Goal: Task Accomplishment & Management: Manage account settings

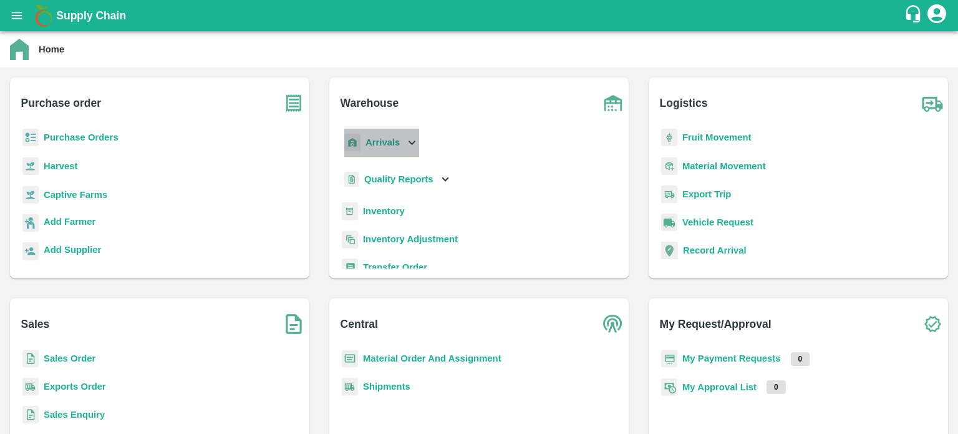
click at [415, 139] on icon at bounding box center [412, 142] width 14 height 14
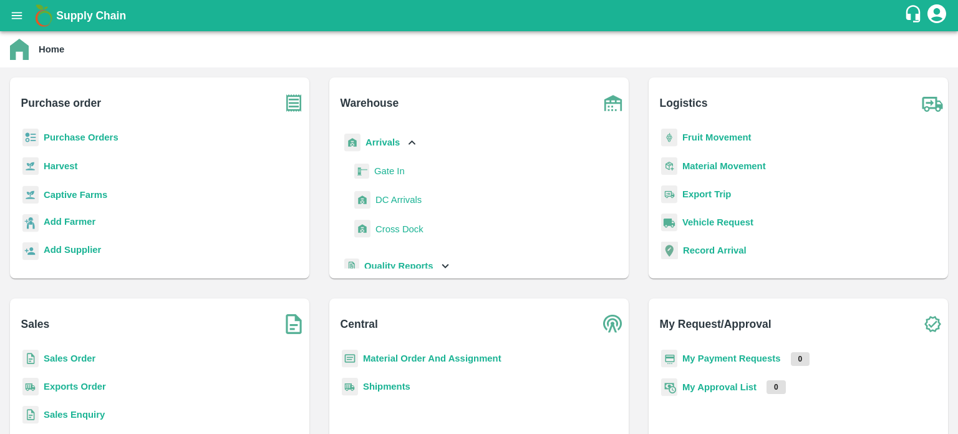
click at [392, 200] on span "DC Arrivals" at bounding box center [399, 200] width 46 height 14
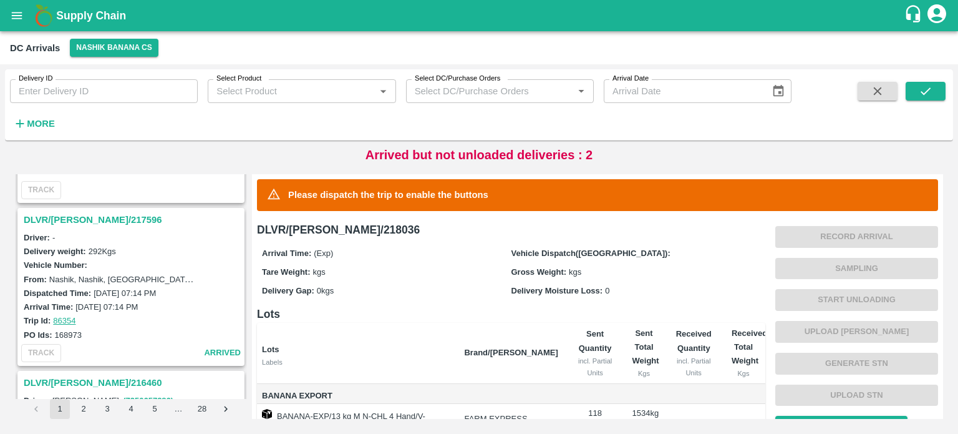
scroll to position [2231, 0]
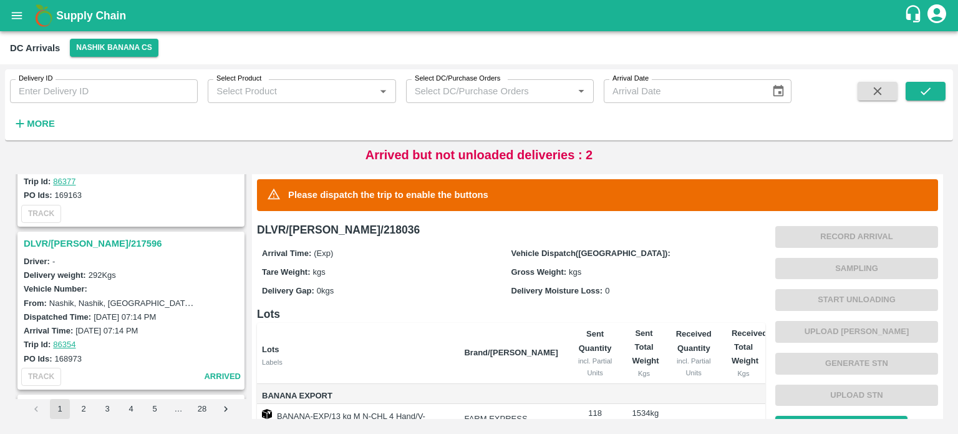
click at [94, 235] on h3 "DLVR/[PERSON_NAME]/217596" at bounding box center [133, 243] width 218 height 16
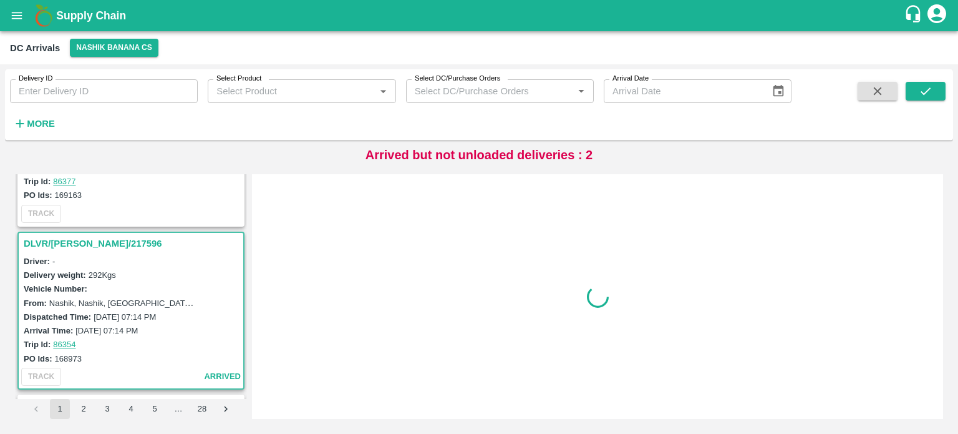
scroll to position [2277, 0]
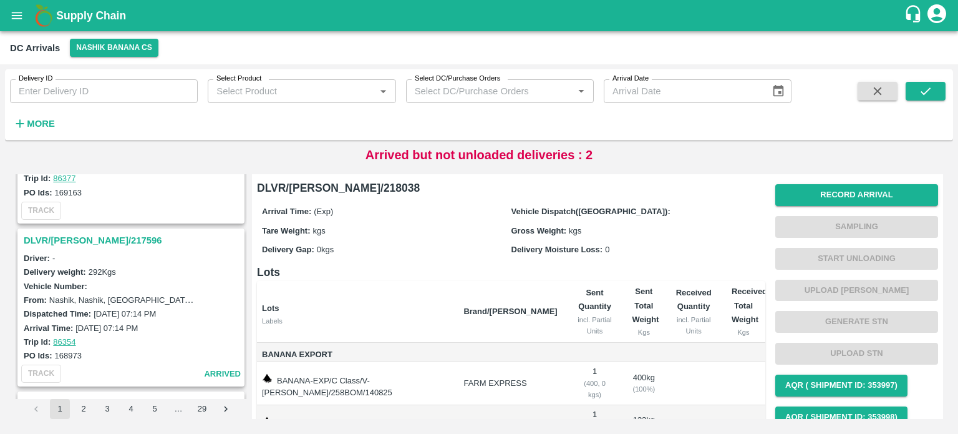
scroll to position [2390, 0]
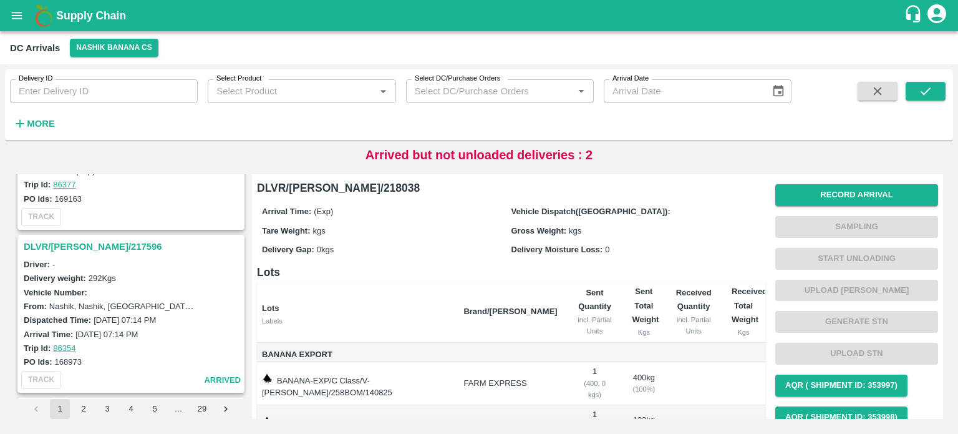
click at [91, 240] on h3 "DLVR/[PERSON_NAME]/217596" at bounding box center [133, 246] width 218 height 16
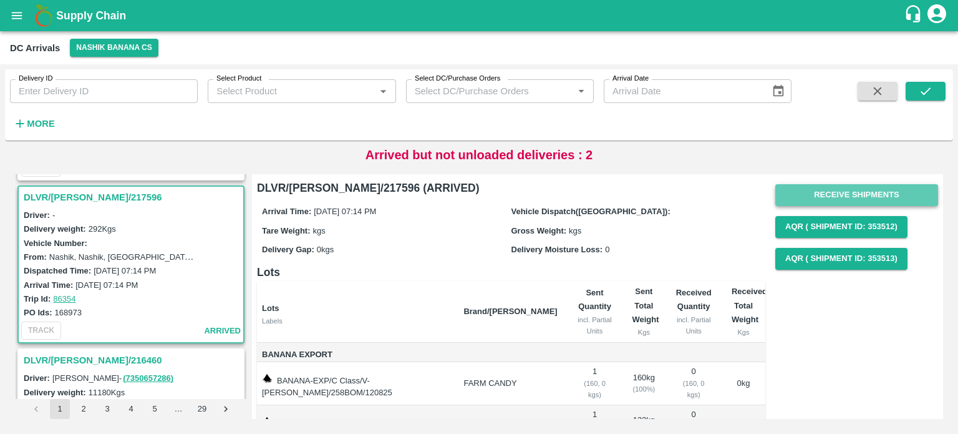
click at [840, 194] on button "Receive Shipments" at bounding box center [856, 195] width 163 height 22
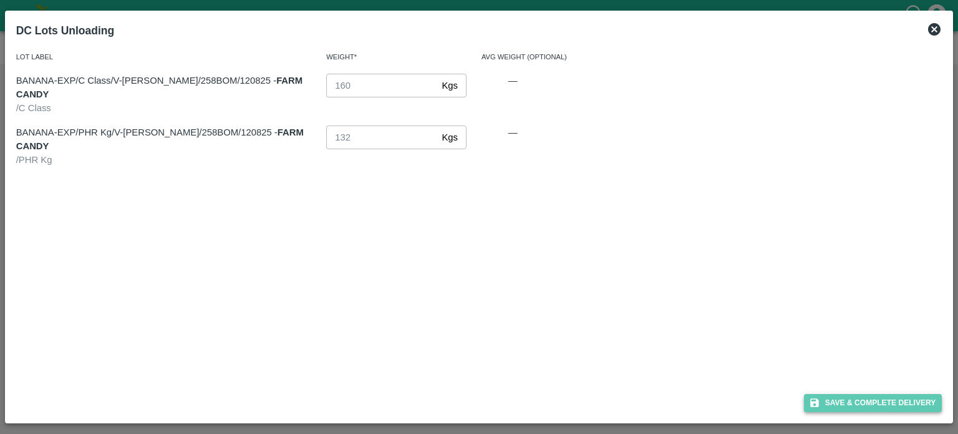
click at [883, 400] on button "Save & Complete Delivery" at bounding box center [873, 403] width 138 height 18
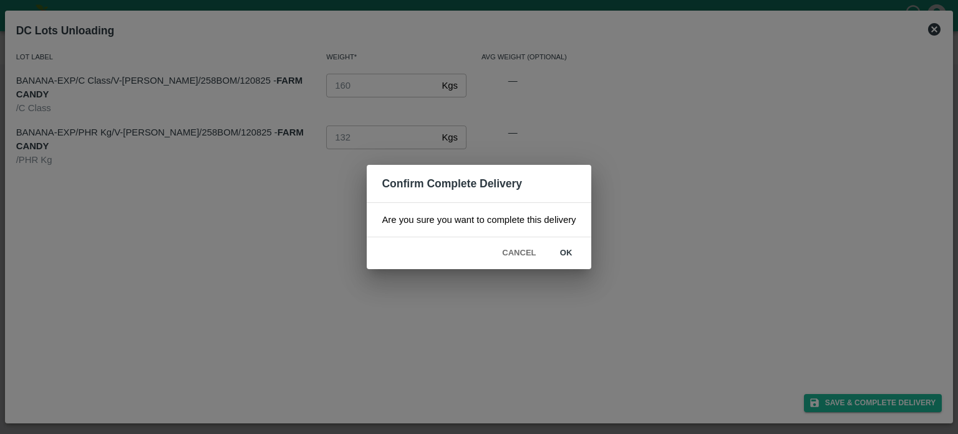
click at [563, 251] on button "ok" at bounding box center [566, 253] width 40 height 22
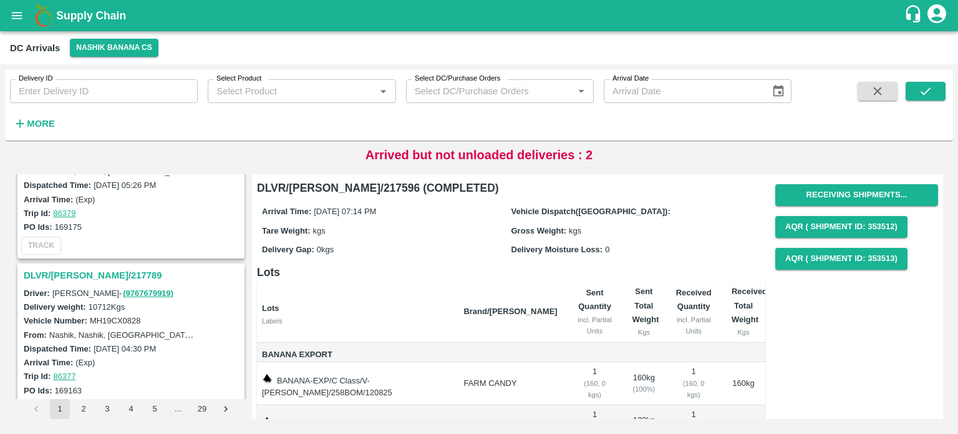
scroll to position [2198, 0]
click at [83, 268] on h3 "DLVR/[PERSON_NAME]/217789" at bounding box center [133, 276] width 218 height 16
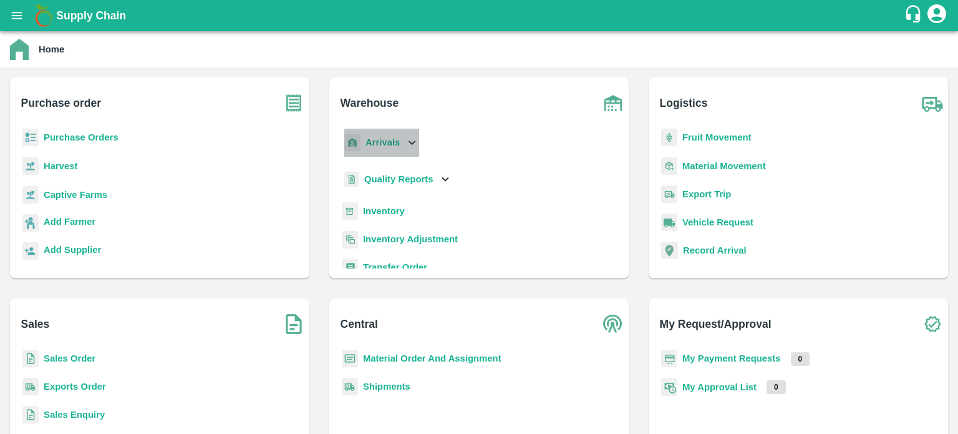
click at [409, 145] on icon at bounding box center [412, 142] width 14 height 14
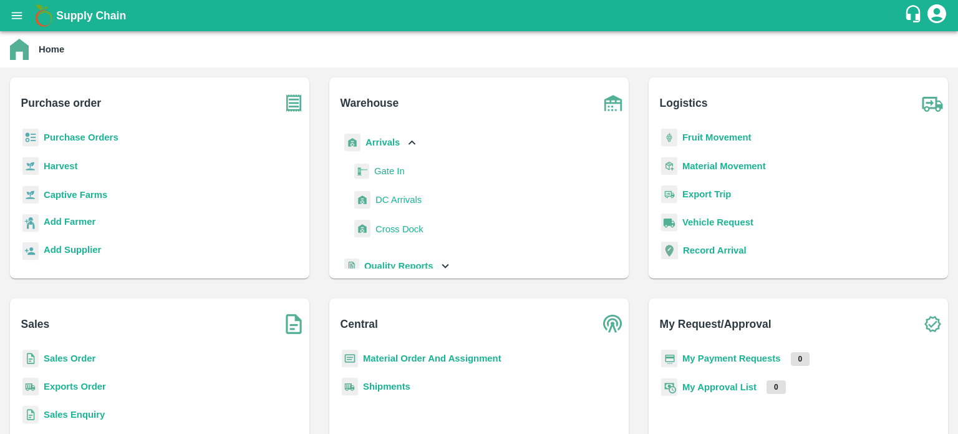
click at [391, 202] on span "DC Arrivals" at bounding box center [399, 200] width 46 height 14
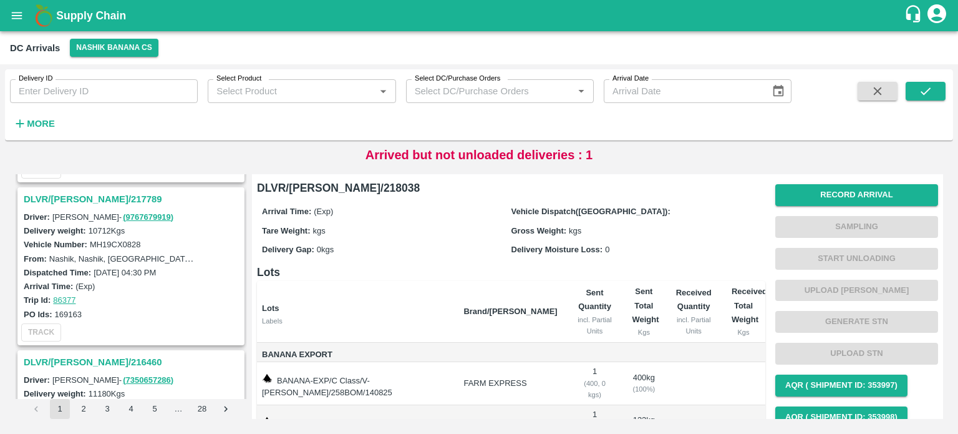
scroll to position [2255, 0]
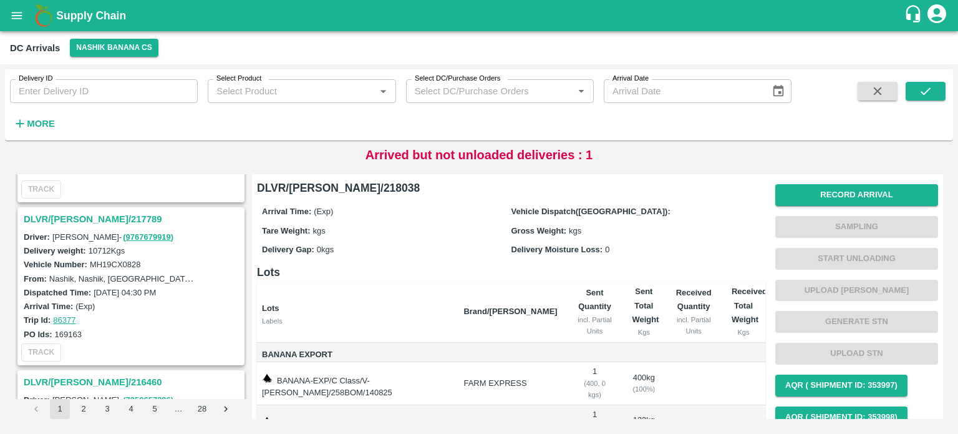
click at [82, 211] on h3 "DLVR/[PERSON_NAME]/217789" at bounding box center [133, 219] width 218 height 16
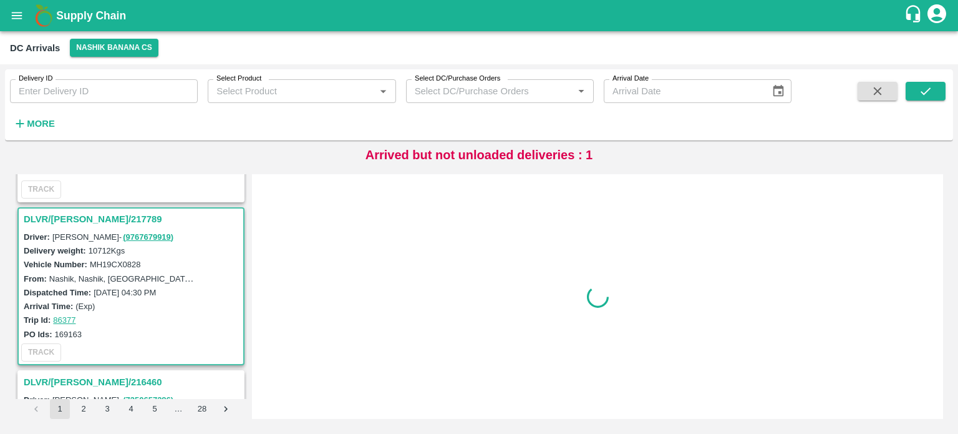
scroll to position [2277, 0]
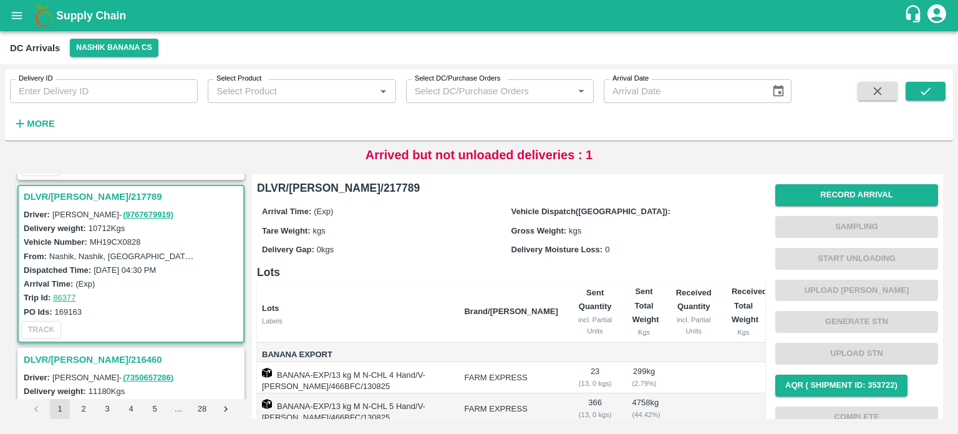
click at [112, 249] on div "Nashik, Nashik, [GEOGRAPHIC_DATA], [GEOGRAPHIC_DATA], [GEOGRAPHIC_DATA]" at bounding box center [124, 256] width 150 height 14
click at [135, 237] on label "MH19CX0828" at bounding box center [115, 241] width 51 height 9
copy label "MH19CX0828"
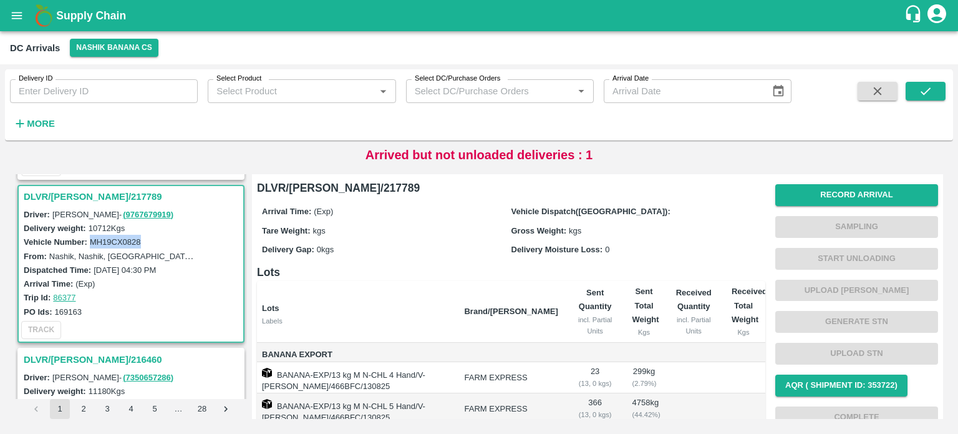
scroll to position [0, 0]
click at [831, 193] on button "Record Arrival" at bounding box center [856, 195] width 163 height 22
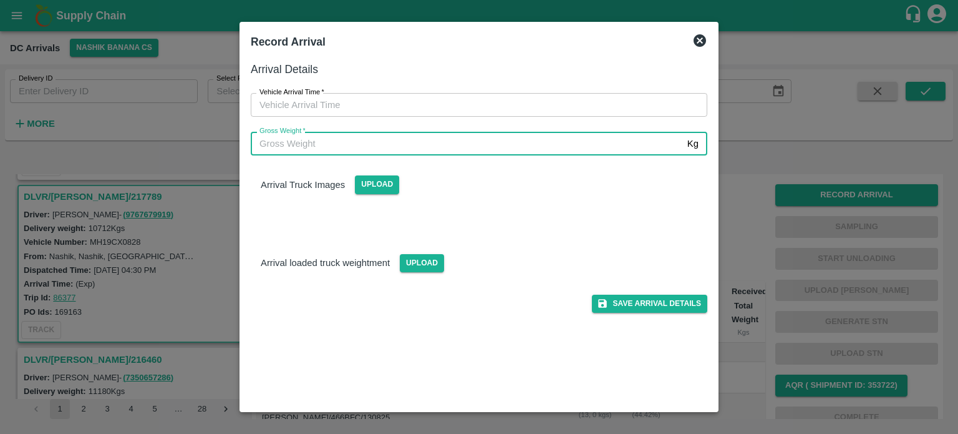
click at [550, 148] on input "Gross Weight   *" at bounding box center [467, 144] width 432 height 24
type input "18455"
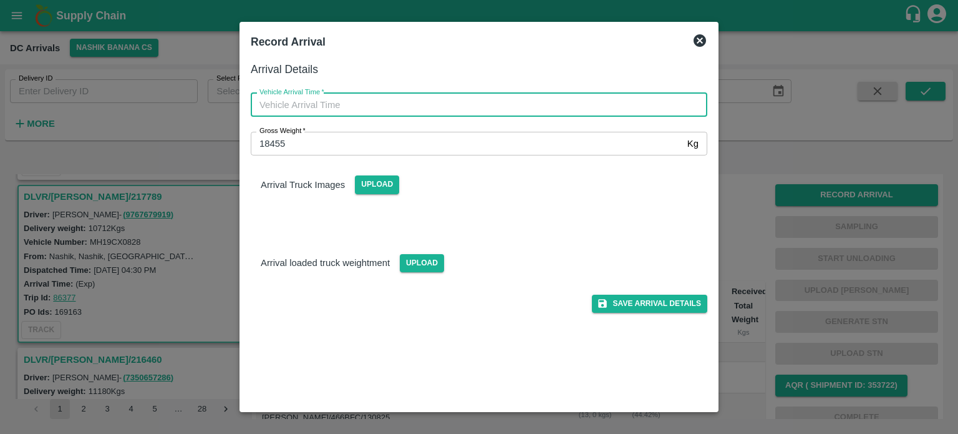
type input "DD/MM/YYYY hh:mm aa"
click at [454, 107] on input "DD/MM/YYYY hh:mm aa" at bounding box center [475, 105] width 448 height 24
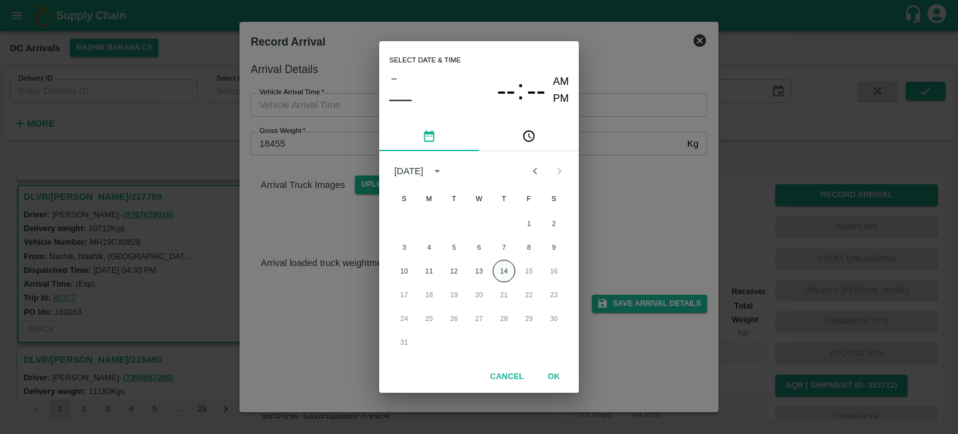
click at [510, 276] on button "14" at bounding box center [504, 270] width 22 height 22
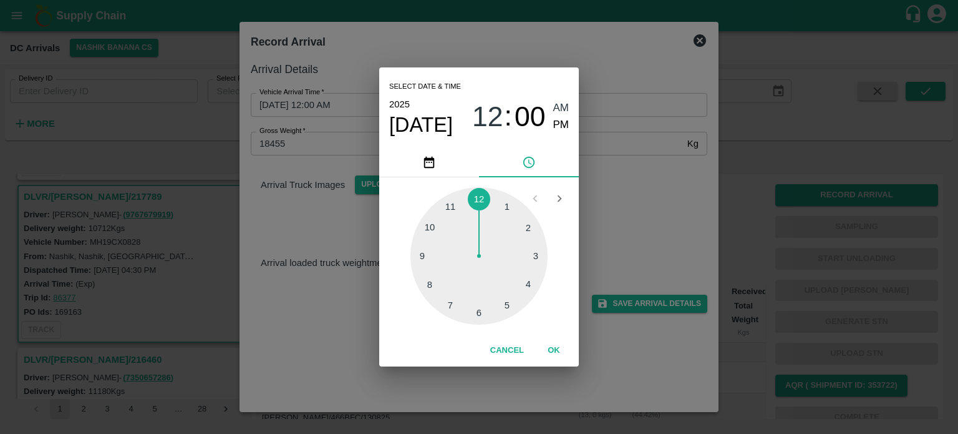
click at [429, 288] on div at bounding box center [478, 255] width 137 height 137
type input "[DATE] 08:00 AM"
click at [604, 205] on div "Select date & time [DATE] 08 : 00 AM PM 05 10 15 20 25 30 35 40 45 50 55 00 Can…" at bounding box center [479, 217] width 958 height 434
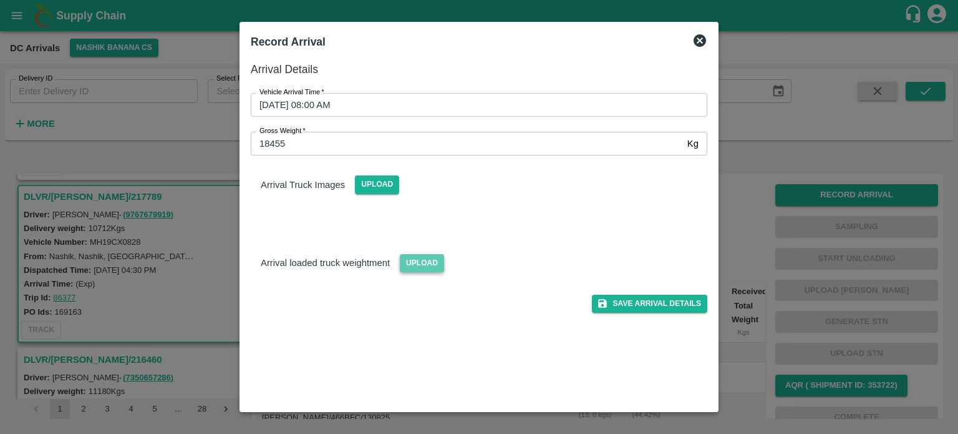
click at [427, 267] on span "Upload" at bounding box center [422, 263] width 44 height 18
click at [0, 0] on input "Upload" at bounding box center [0, 0] width 0 height 0
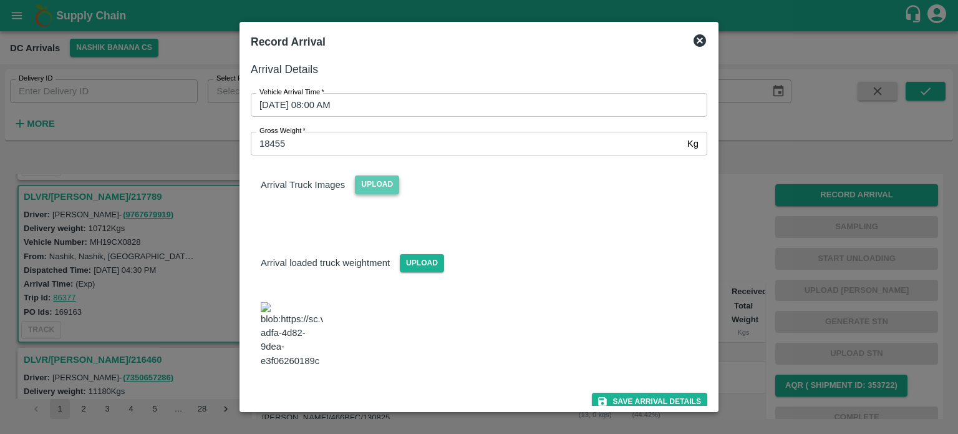
click at [392, 187] on span "Upload" at bounding box center [377, 184] width 44 height 18
click at [0, 0] on input "Upload" at bounding box center [0, 0] width 0 height 0
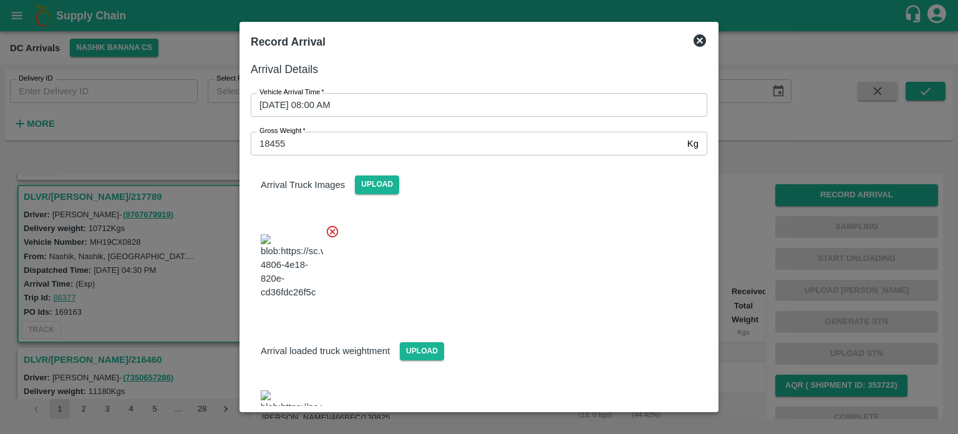
click at [502, 296] on div at bounding box center [474, 263] width 467 height 98
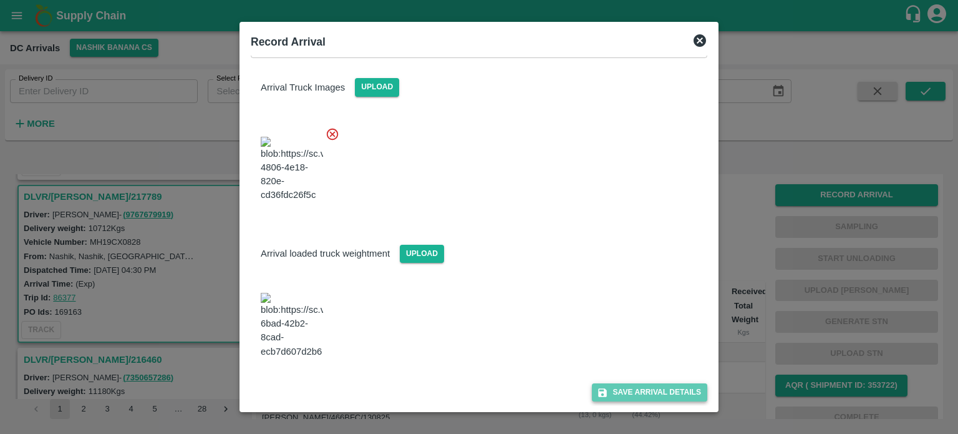
click at [645, 394] on button "Save Arrival Details" at bounding box center [649, 392] width 115 height 18
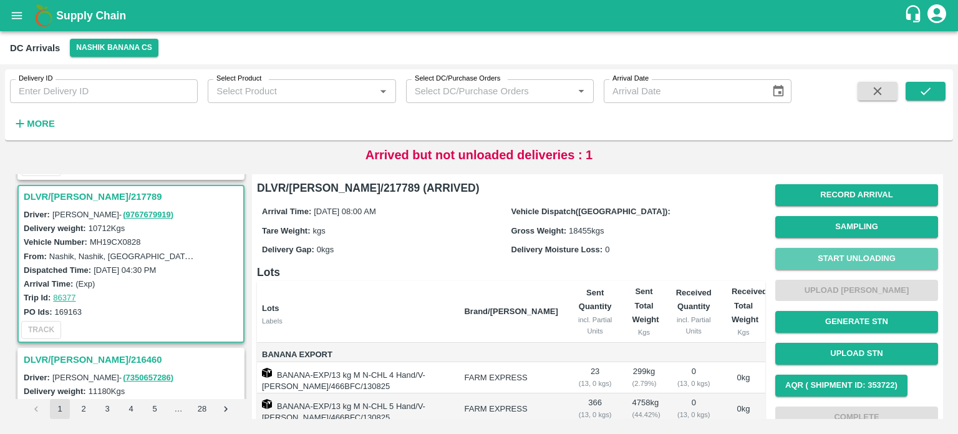
click at [845, 256] on button "Start Unloading" at bounding box center [856, 259] width 163 height 22
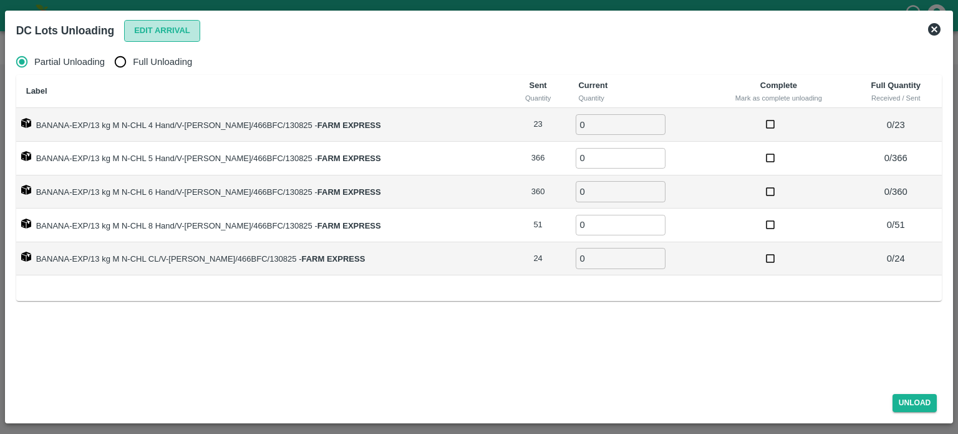
click at [169, 30] on button "Edit Arrival" at bounding box center [162, 31] width 76 height 22
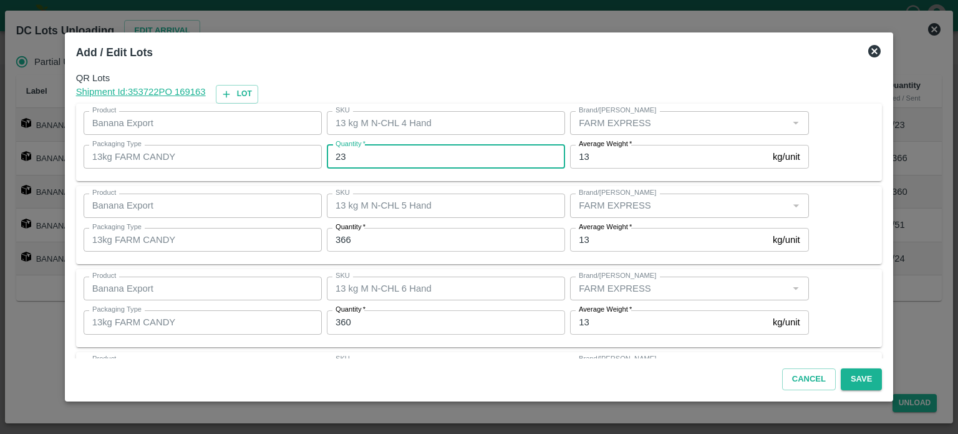
click at [342, 160] on input "23" at bounding box center [446, 157] width 238 height 24
type input "27"
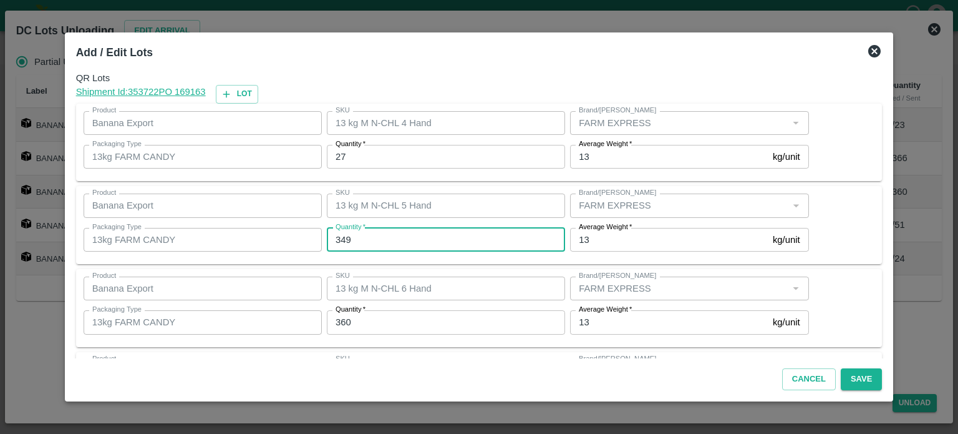
type input "349"
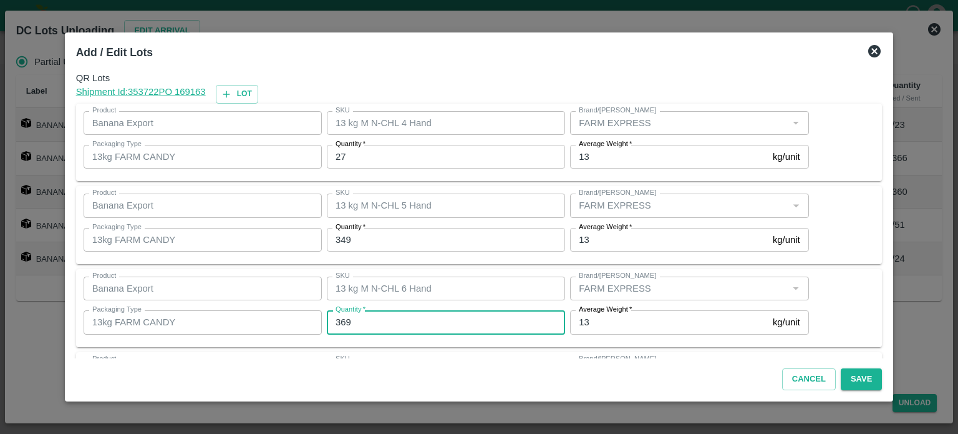
type input "369"
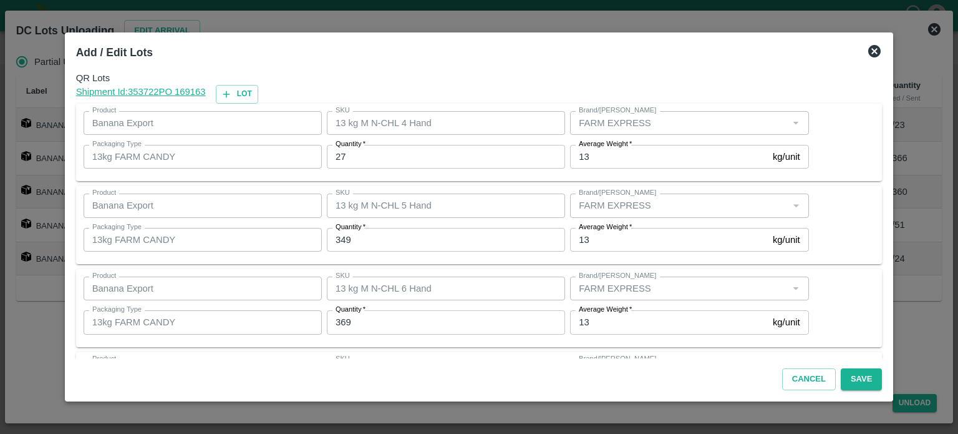
scroll to position [163, 0]
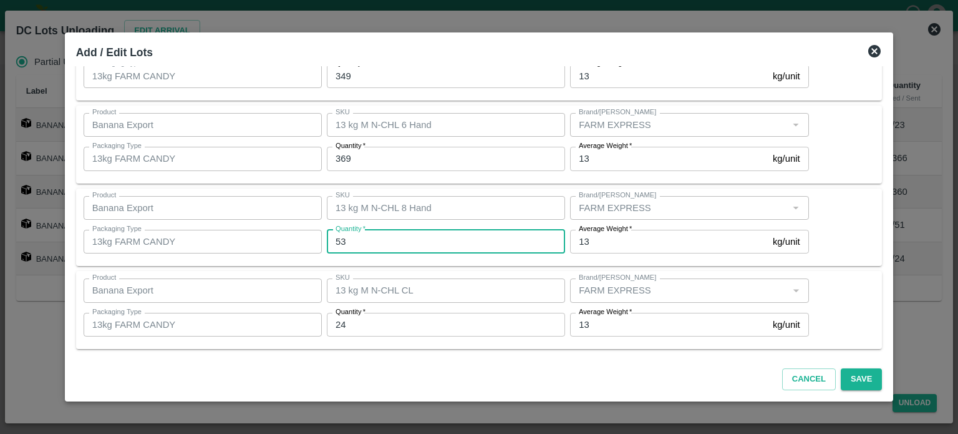
type input "53"
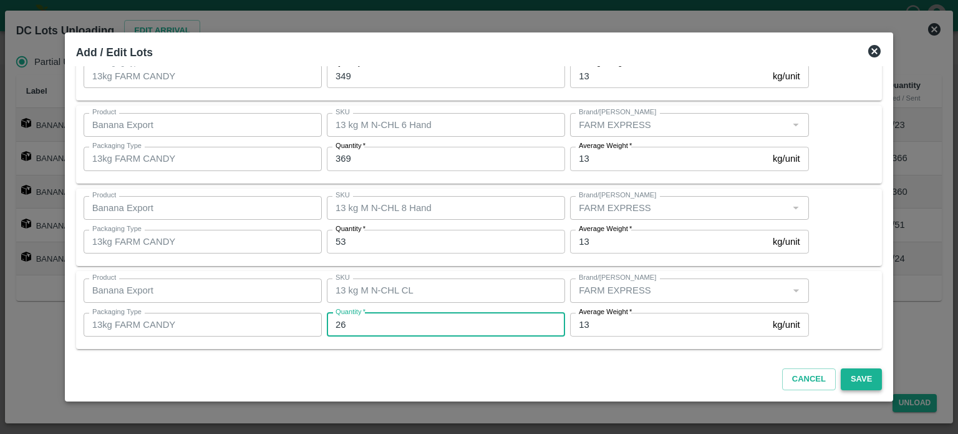
type input "26"
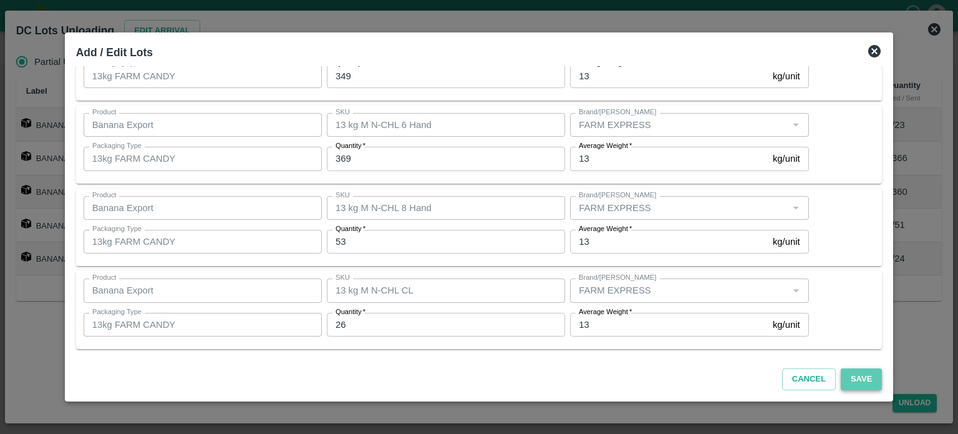
click at [846, 376] on button "Save" at bounding box center [861, 379] width 41 height 22
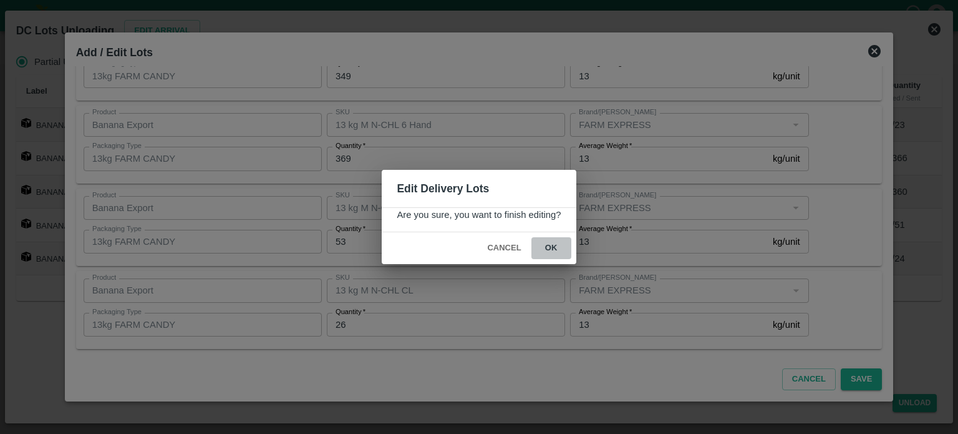
click at [550, 248] on button "ok" at bounding box center [551, 248] width 40 height 22
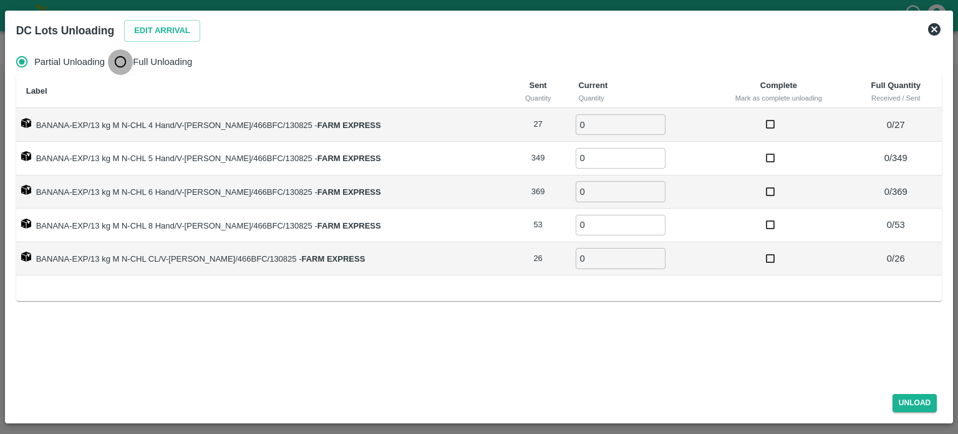
click at [125, 62] on input "Full Unloading" at bounding box center [120, 61] width 25 height 25
radio input "true"
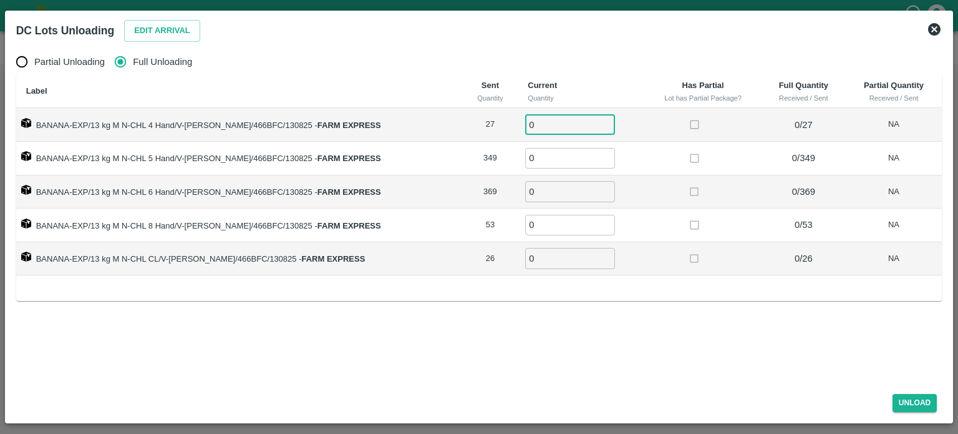
click at [535, 125] on input "0" at bounding box center [570, 124] width 90 height 21
type input "27"
type input "349"
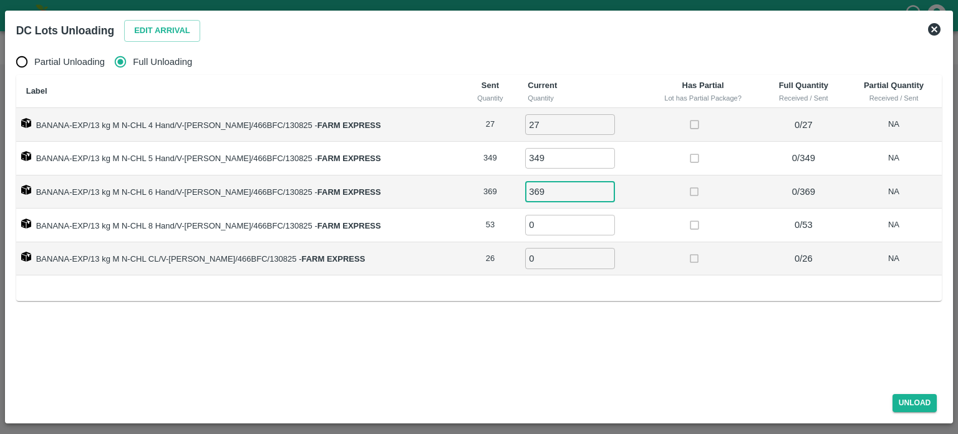
type input "369"
type input "53"
type input "26"
click at [915, 402] on button "Unload" at bounding box center [915, 403] width 45 height 18
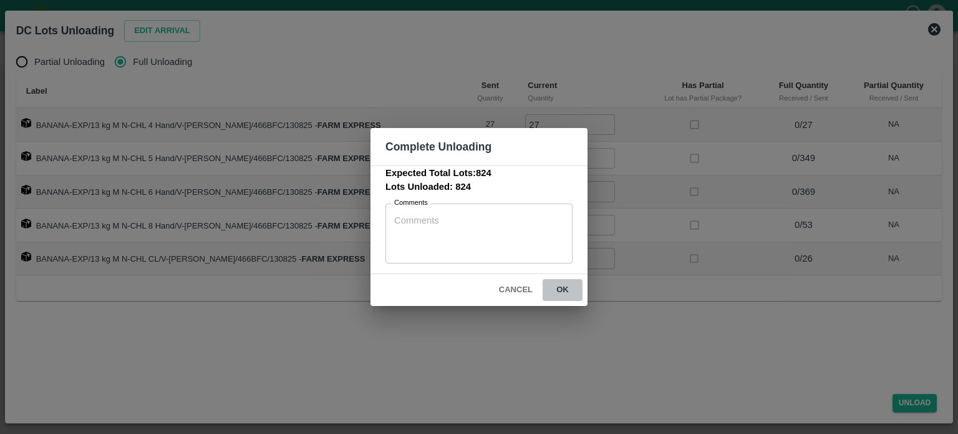
click at [563, 288] on button "ok" at bounding box center [563, 290] width 40 height 22
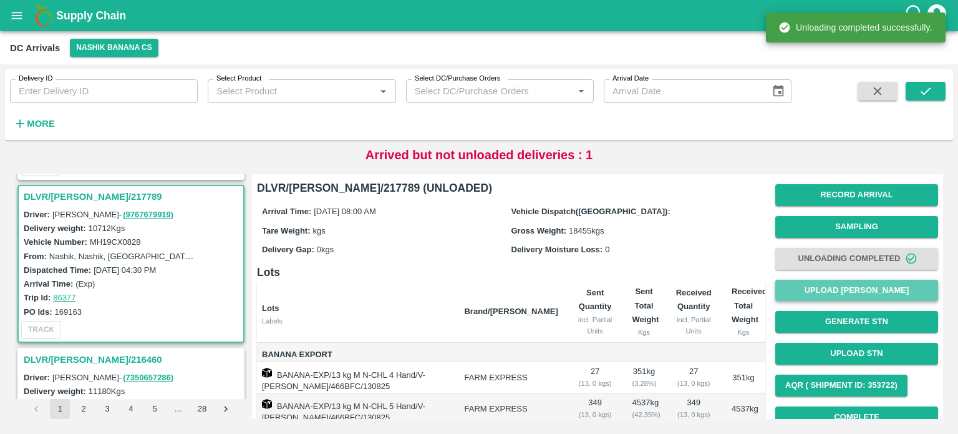
click at [852, 294] on button "Upload [PERSON_NAME]" at bounding box center [856, 290] width 163 height 22
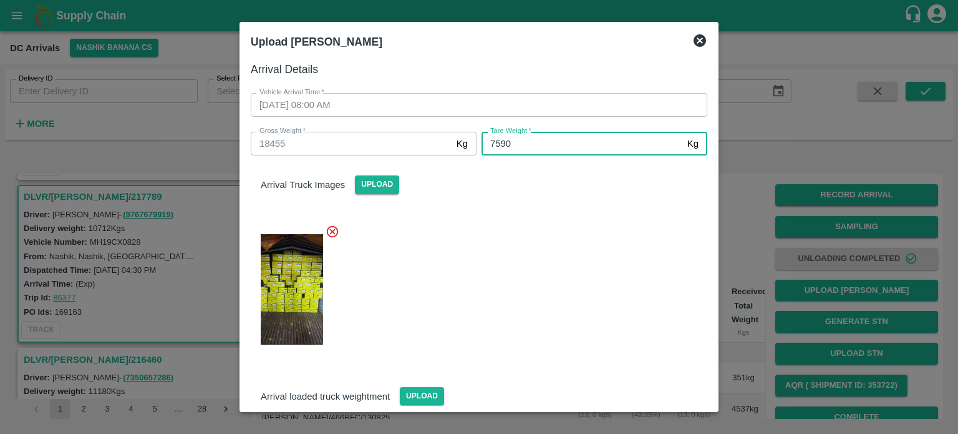
type input "7590"
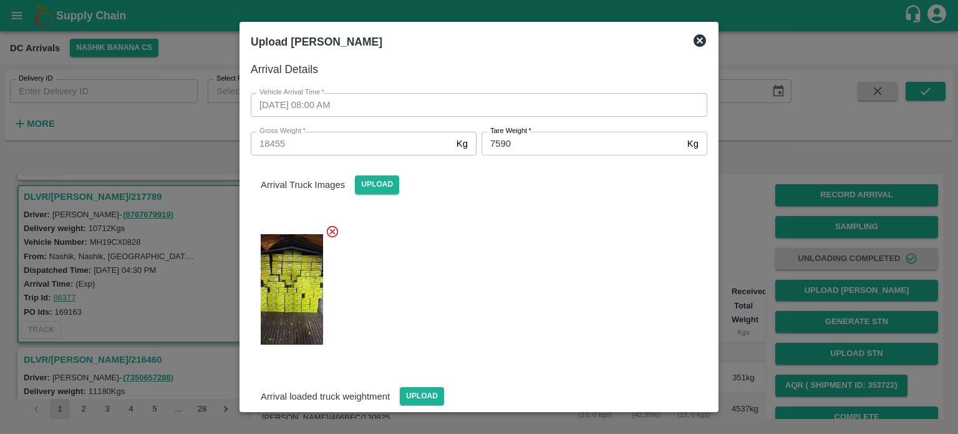
click at [594, 285] on div at bounding box center [474, 285] width 467 height 143
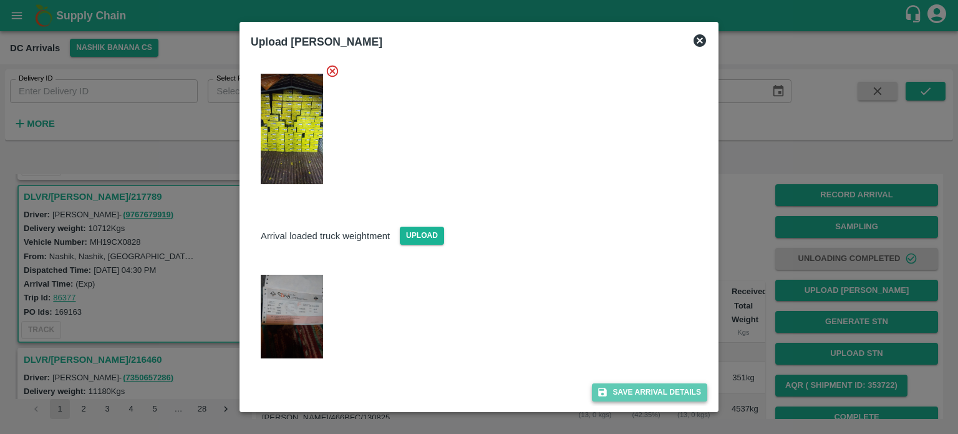
click at [649, 390] on button "Save Arrival Details" at bounding box center [649, 392] width 115 height 18
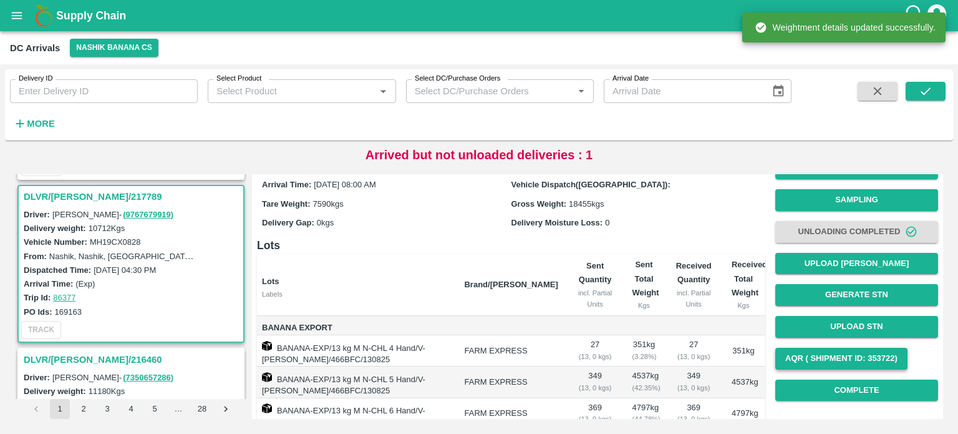
scroll to position [27, 0]
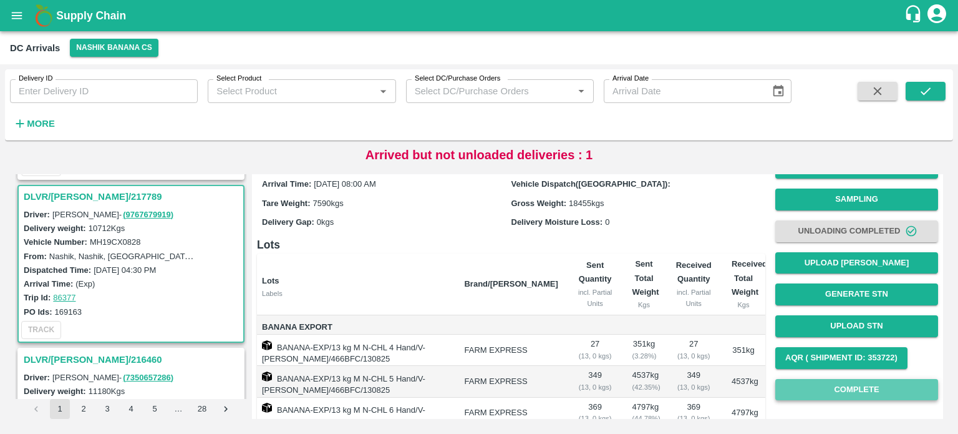
click at [856, 389] on button "Complete" at bounding box center [856, 390] width 163 height 22
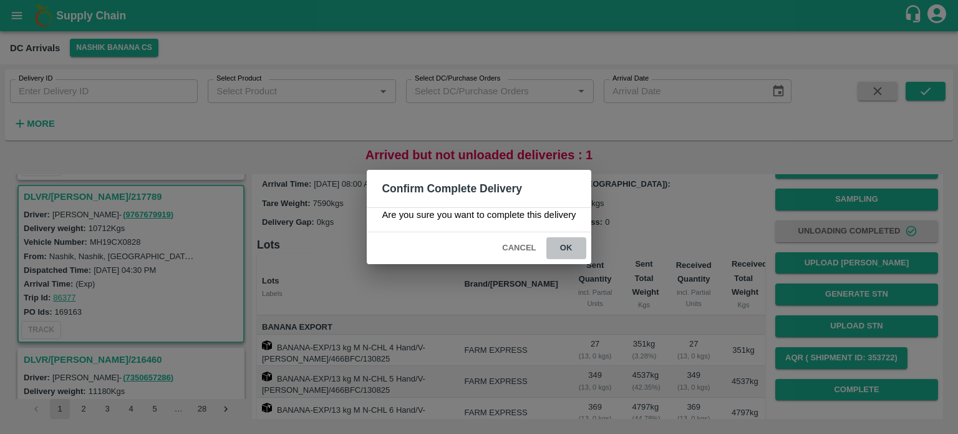
click at [566, 246] on button "ok" at bounding box center [566, 248] width 40 height 22
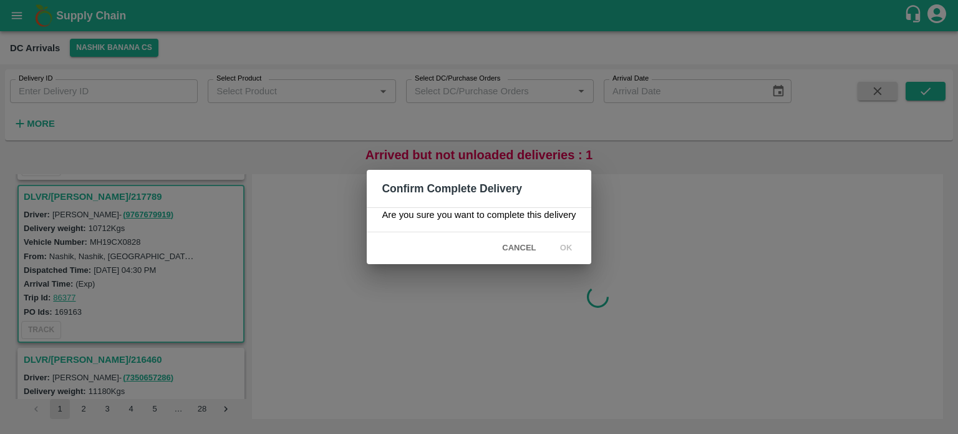
scroll to position [0, 0]
